Goal: Information Seeking & Learning: Find specific fact

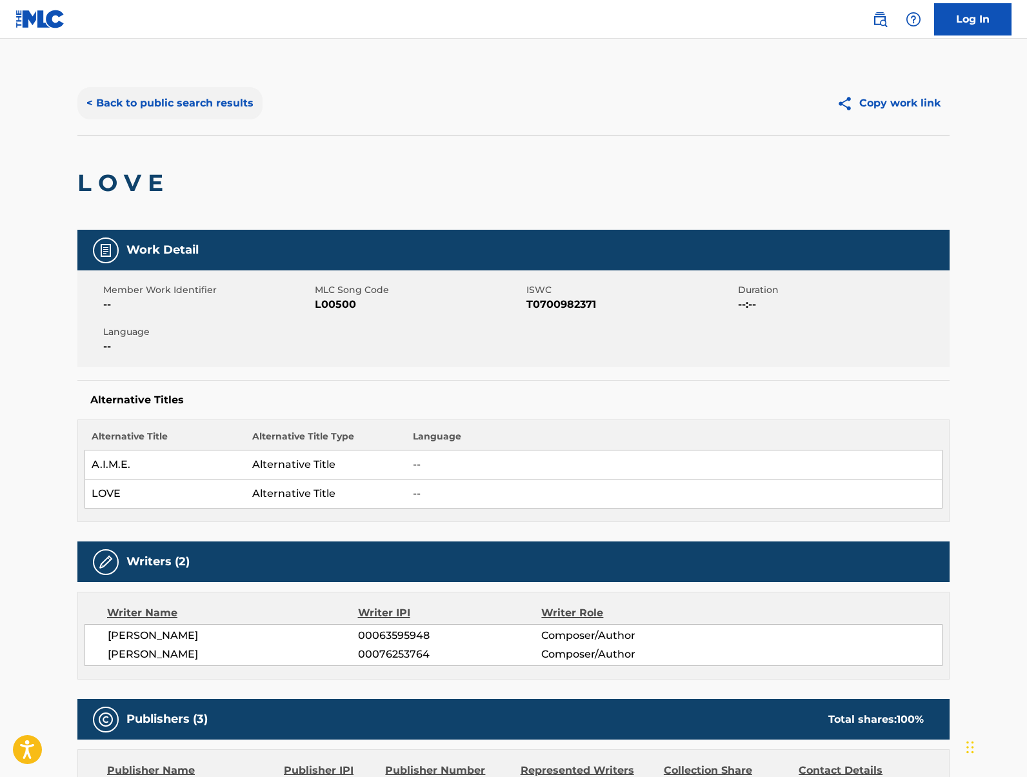
click at [150, 97] on button "< Back to public search results" at bounding box center [169, 103] width 185 height 32
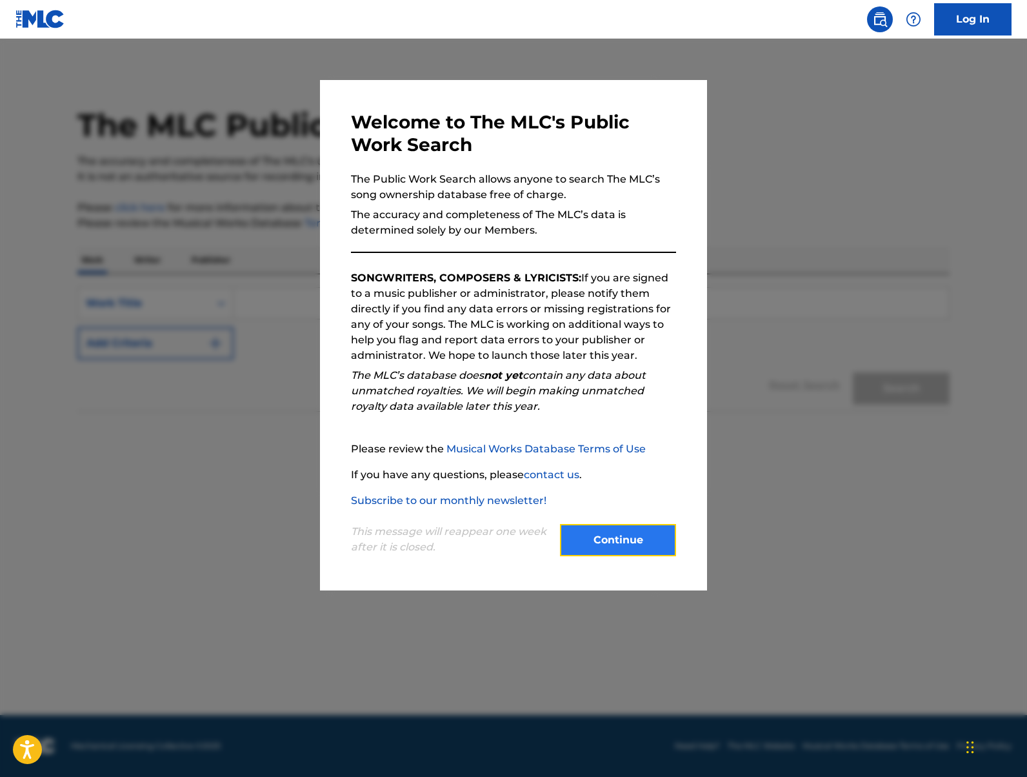
click at [620, 547] on button "Continue" at bounding box center [618, 540] width 116 height 32
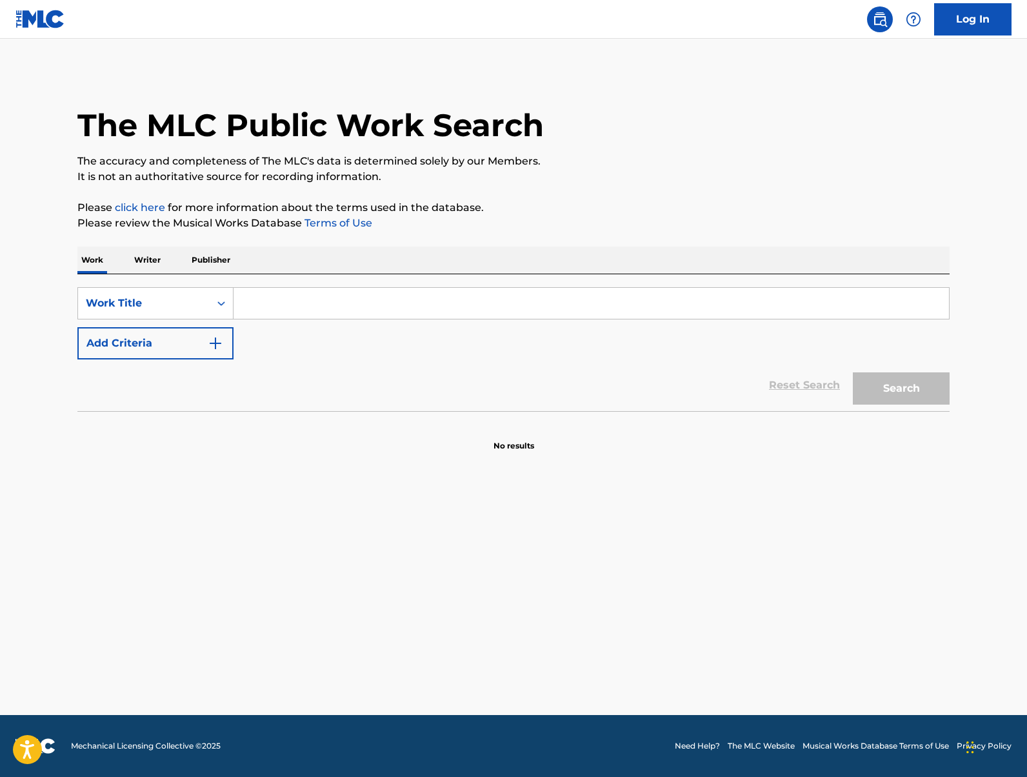
click at [317, 300] on input "Search Form" at bounding box center [592, 303] width 716 height 31
type input "but for now"
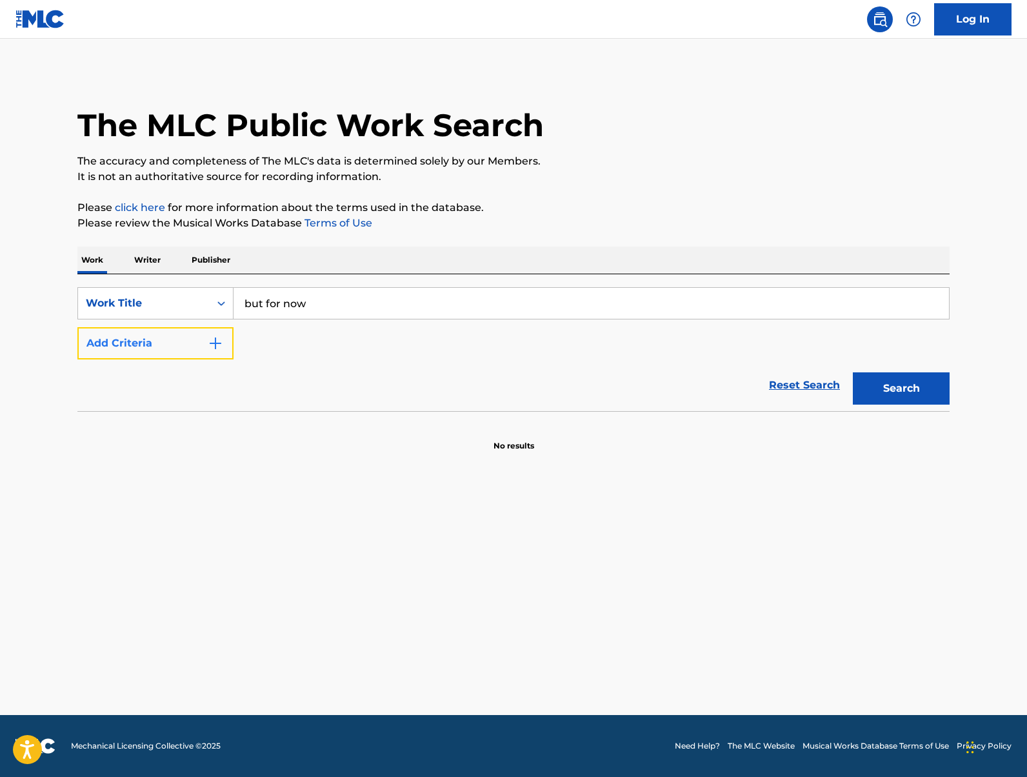
click at [182, 348] on button "Add Criteria" at bounding box center [155, 343] width 156 height 32
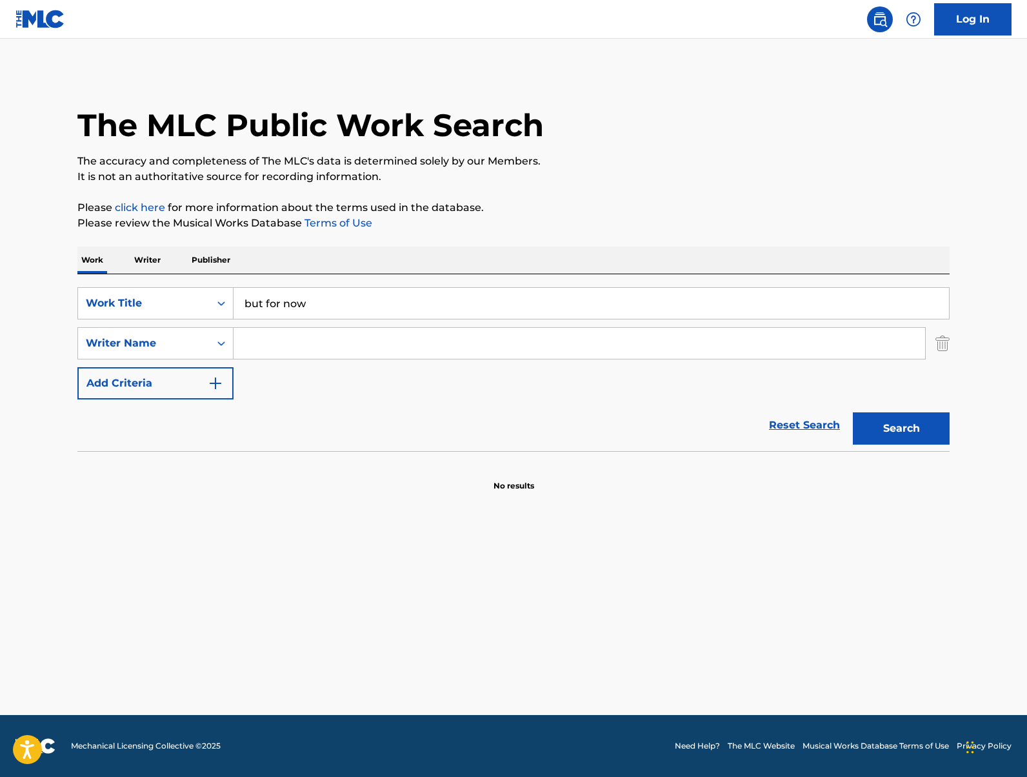
click at [294, 347] on input "Search Form" at bounding box center [580, 343] width 692 height 31
type input "[PERSON_NAME]"
click at [853, 412] on button "Search" at bounding box center [901, 428] width 97 height 32
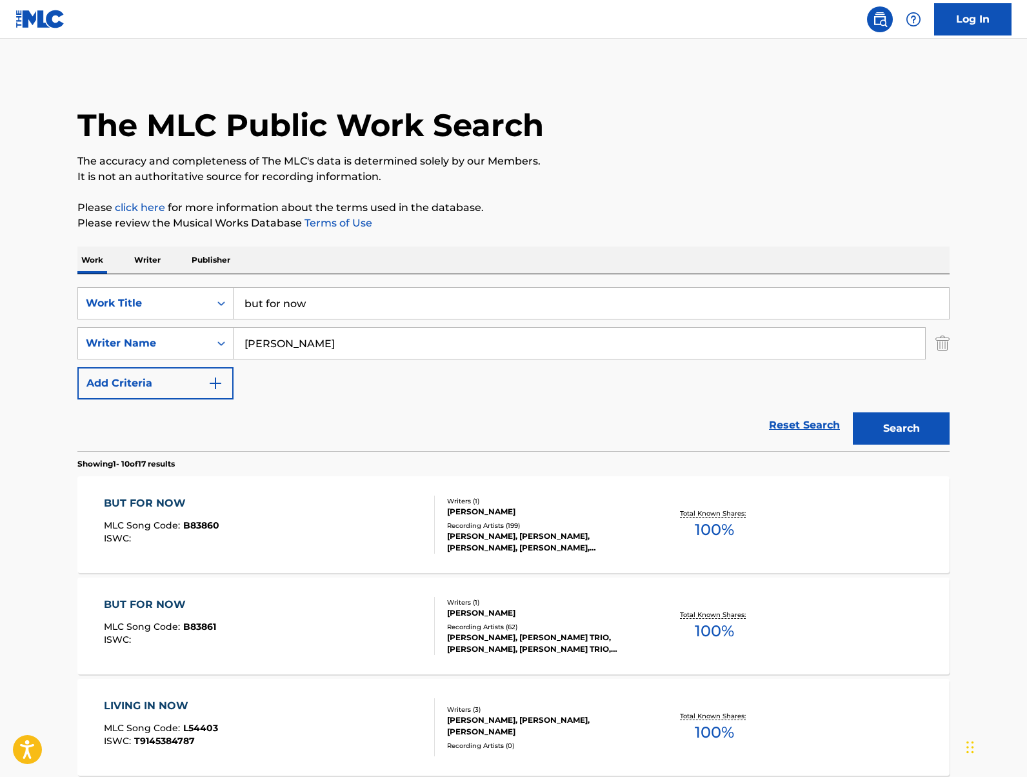
click at [325, 505] on div "BUT FOR NOW MLC Song Code : B83860 ISWC :" at bounding box center [270, 525] width 332 height 58
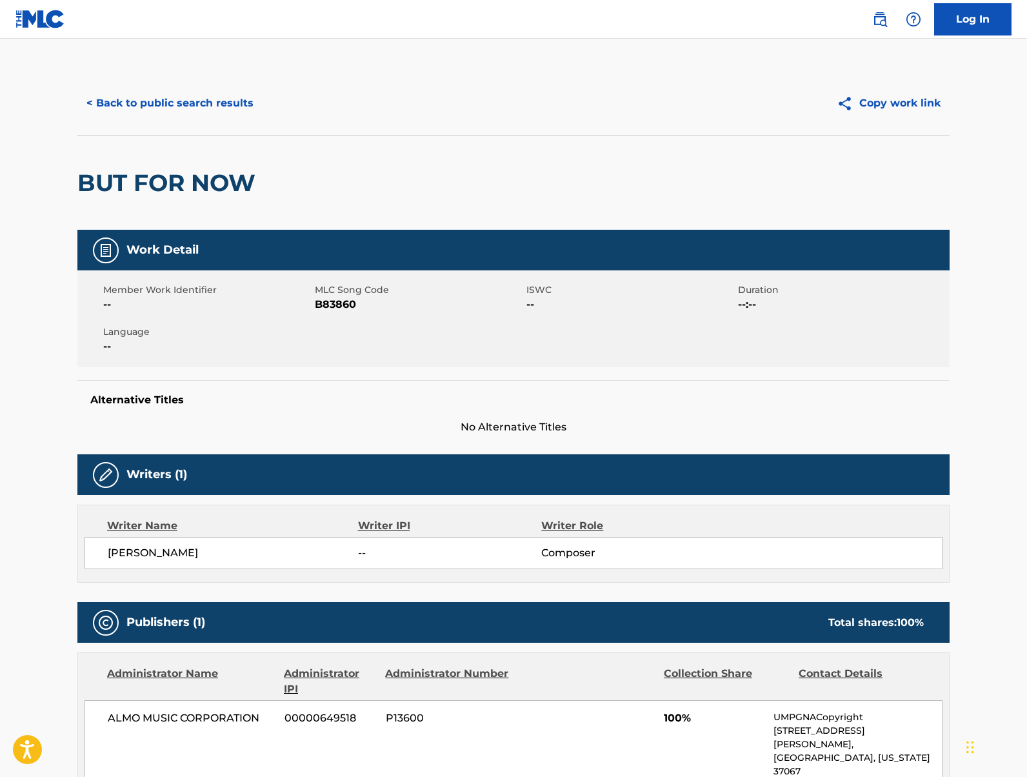
drag, startPoint x: 1025, startPoint y: 139, endPoint x: 1025, endPoint y: 199, distance: 59.4
click at [1025, 199] on main "< Back to public search results Copy work link BUT FOR NOW Work Detail Member W…" at bounding box center [513, 707] width 1027 height 1336
click at [212, 95] on button "< Back to public search results" at bounding box center [169, 103] width 185 height 32
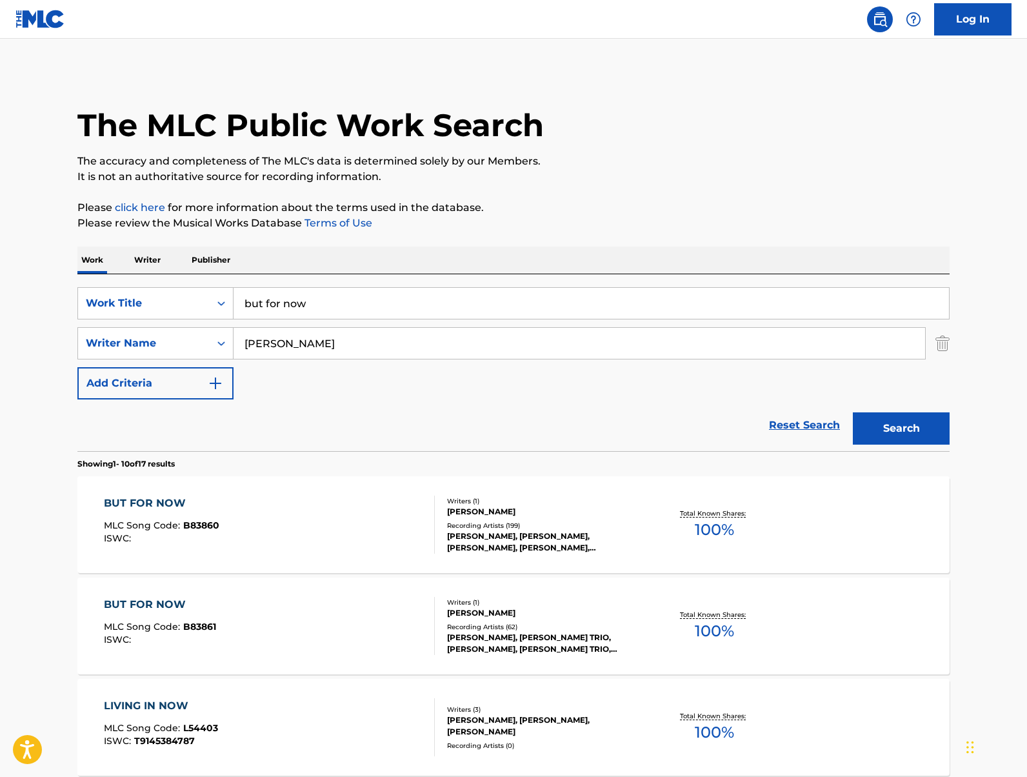
click at [202, 261] on p "Publisher" at bounding box center [211, 259] width 46 height 27
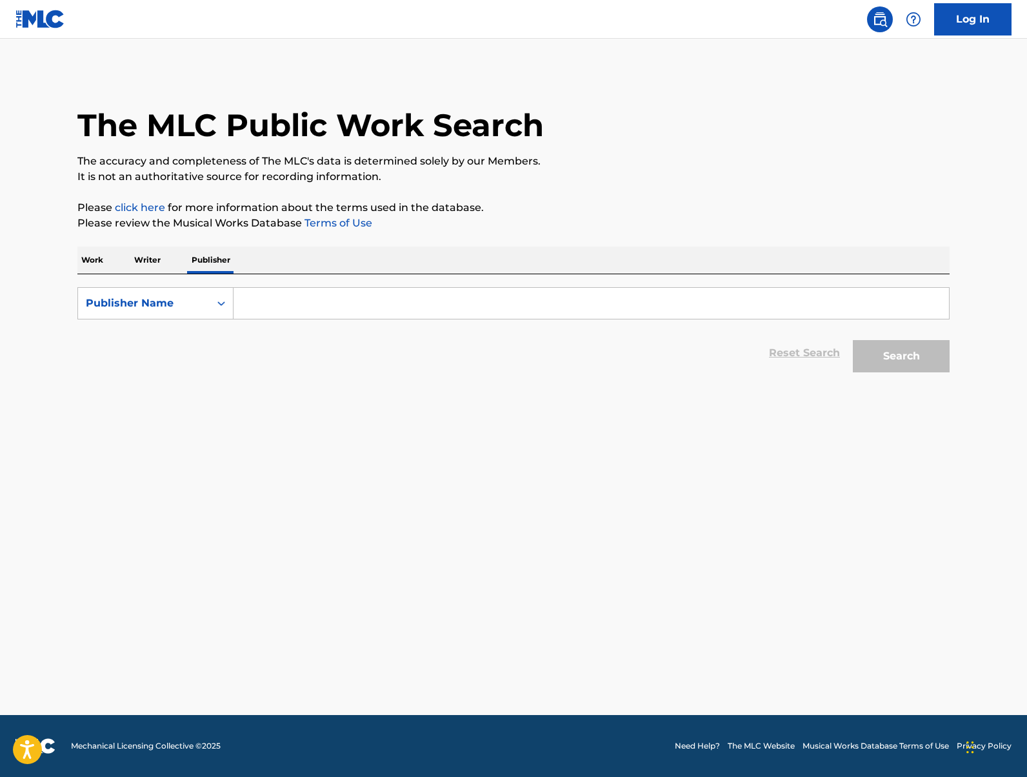
click at [321, 312] on input "Search Form" at bounding box center [592, 303] width 716 height 31
paste input "GREEN APPLE MUSIC"
type input "GREEN APPLE MUSIC"
click at [853, 340] on button "Search" at bounding box center [901, 356] width 97 height 32
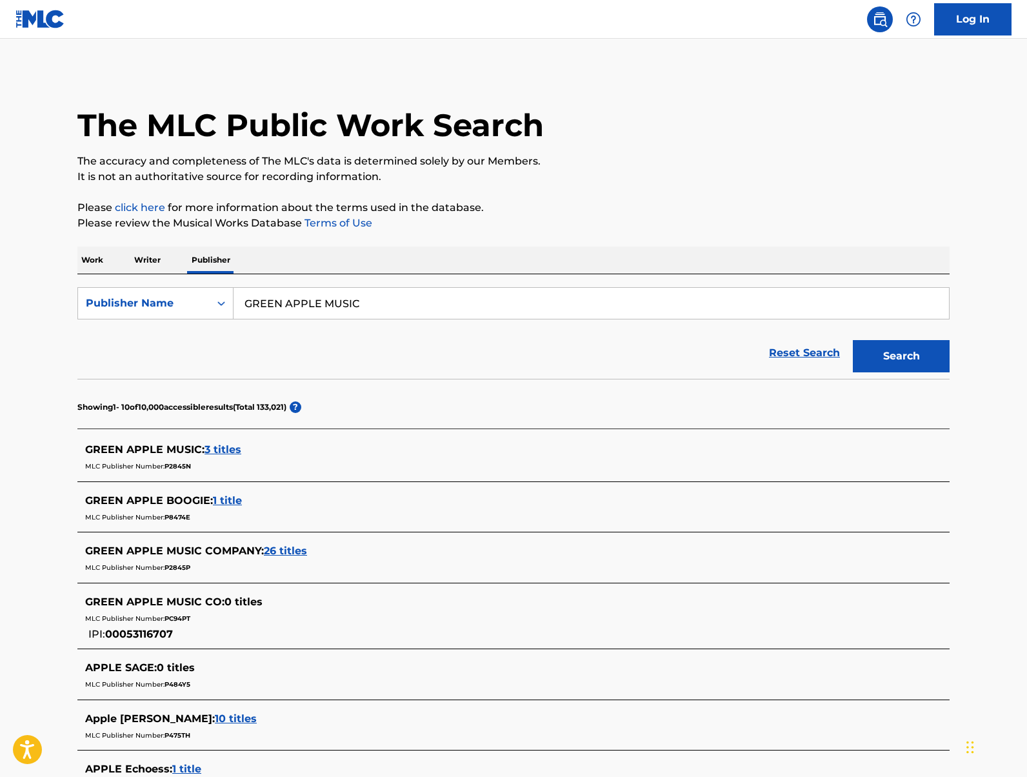
click at [228, 452] on span "3 titles" at bounding box center [223, 449] width 37 height 12
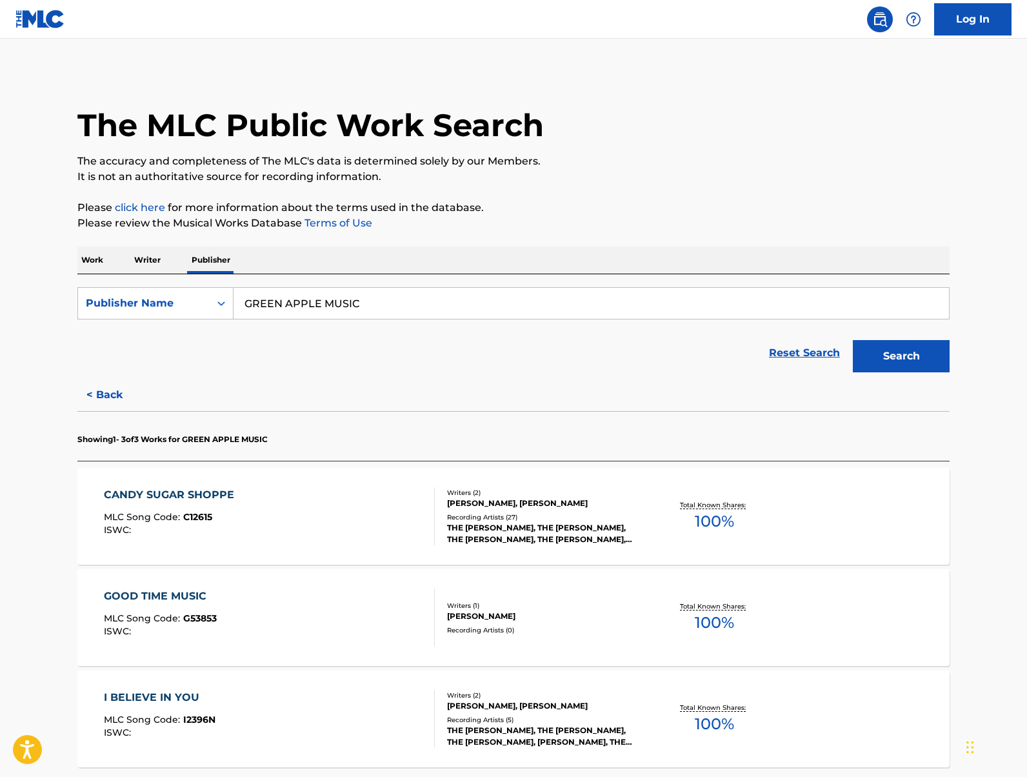
click at [813, 520] on div "CANDY SUGAR SHOPPE MLC Song Code : C12615 ISWC : Writers ( 2 ) [PERSON_NAME], […" at bounding box center [513, 516] width 872 height 97
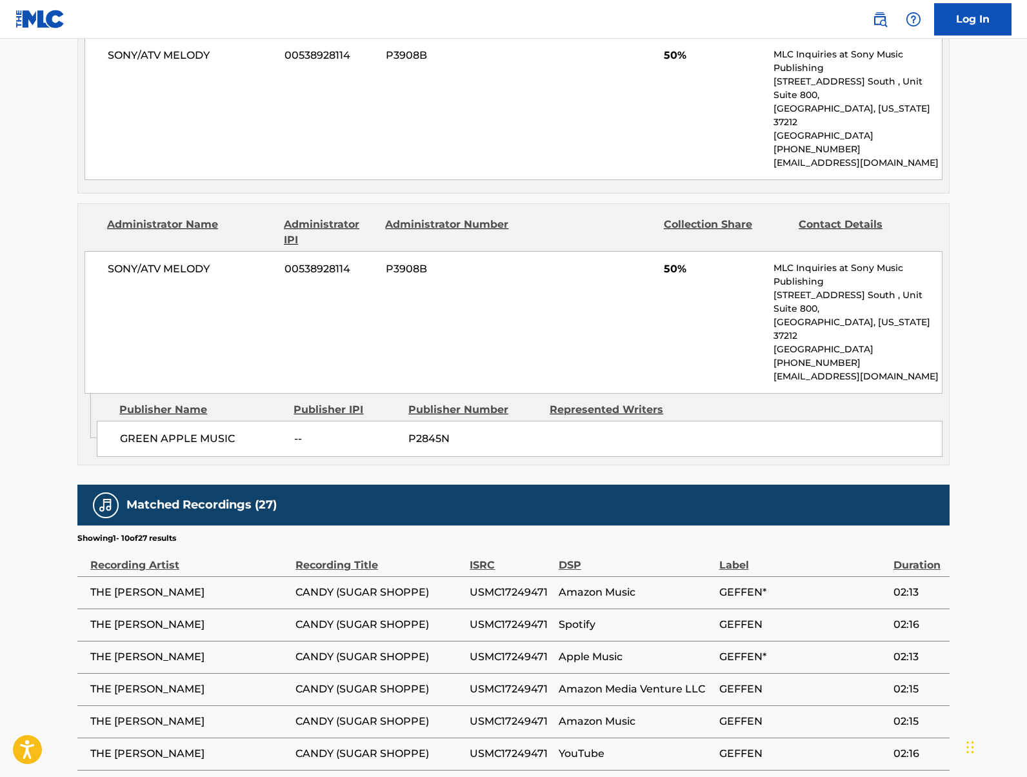
scroll to position [675, 0]
